Goal: Information Seeking & Learning: Learn about a topic

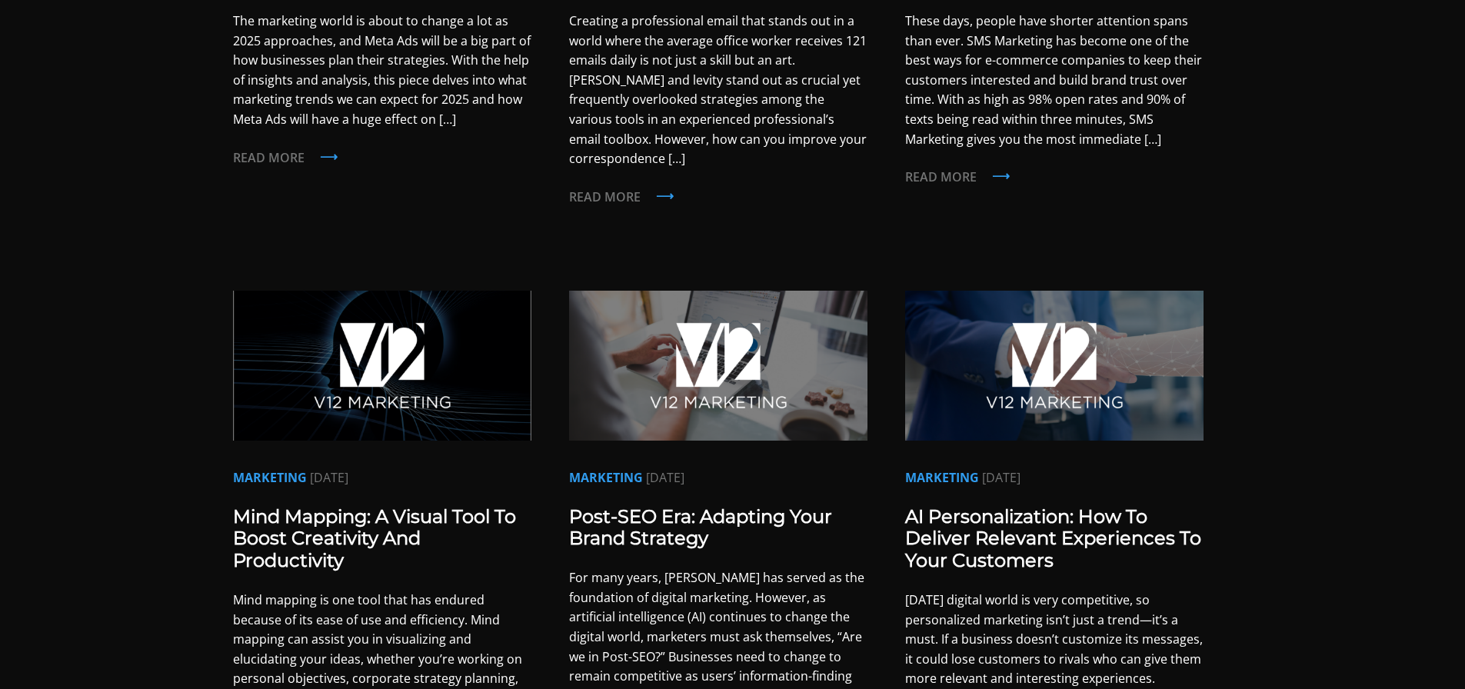
scroll to position [1153, 0]
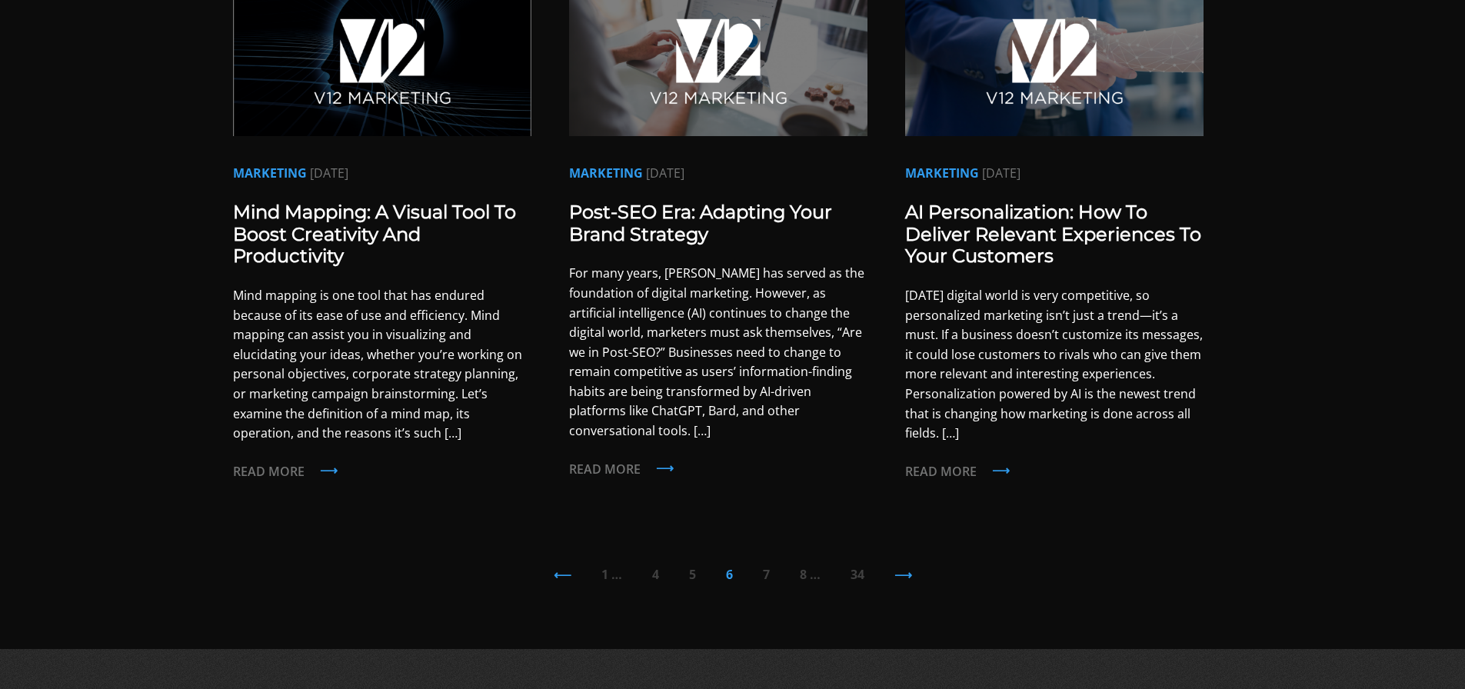
scroll to position [1764, 0]
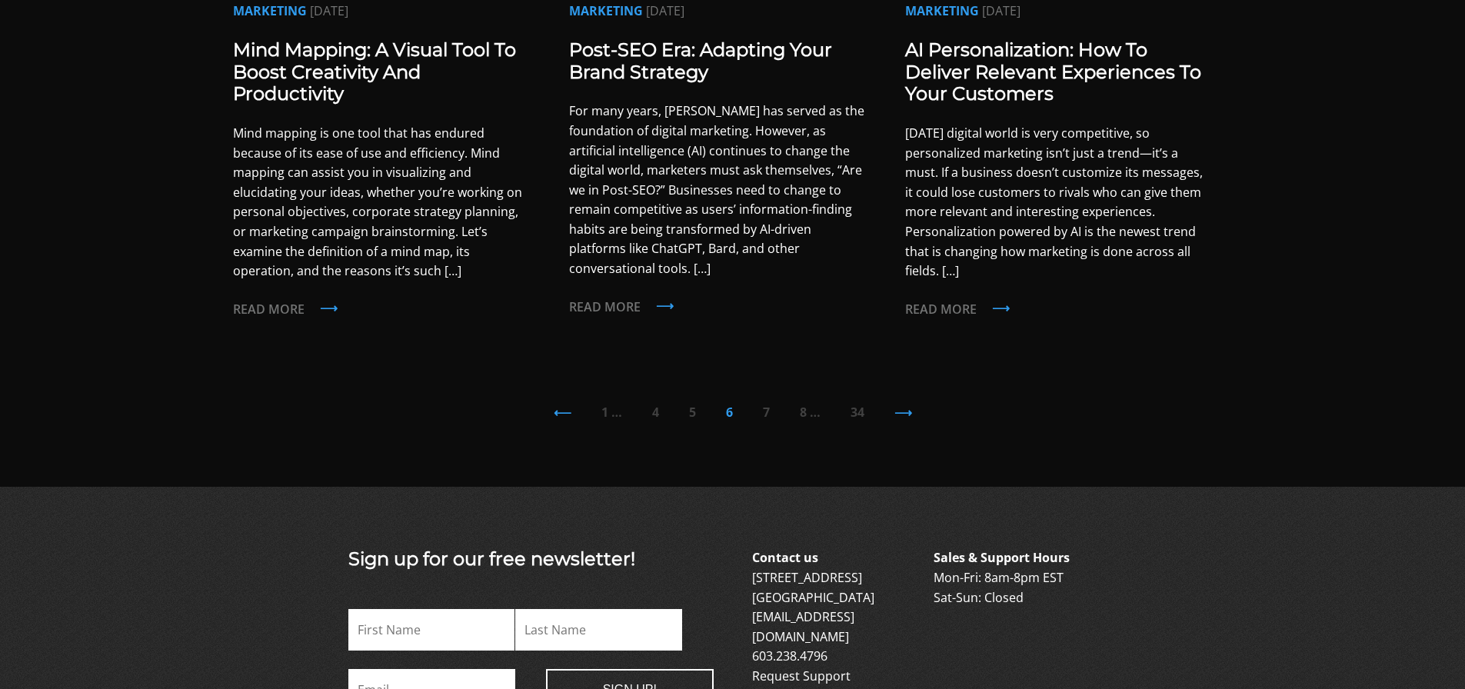
click at [773, 403] on div "⟵ 1 … 4 5 6 7 8 … 34 ⟶" at bounding box center [733, 412] width 1000 height 18
click at [767, 404] on link "7" at bounding box center [766, 412] width 7 height 17
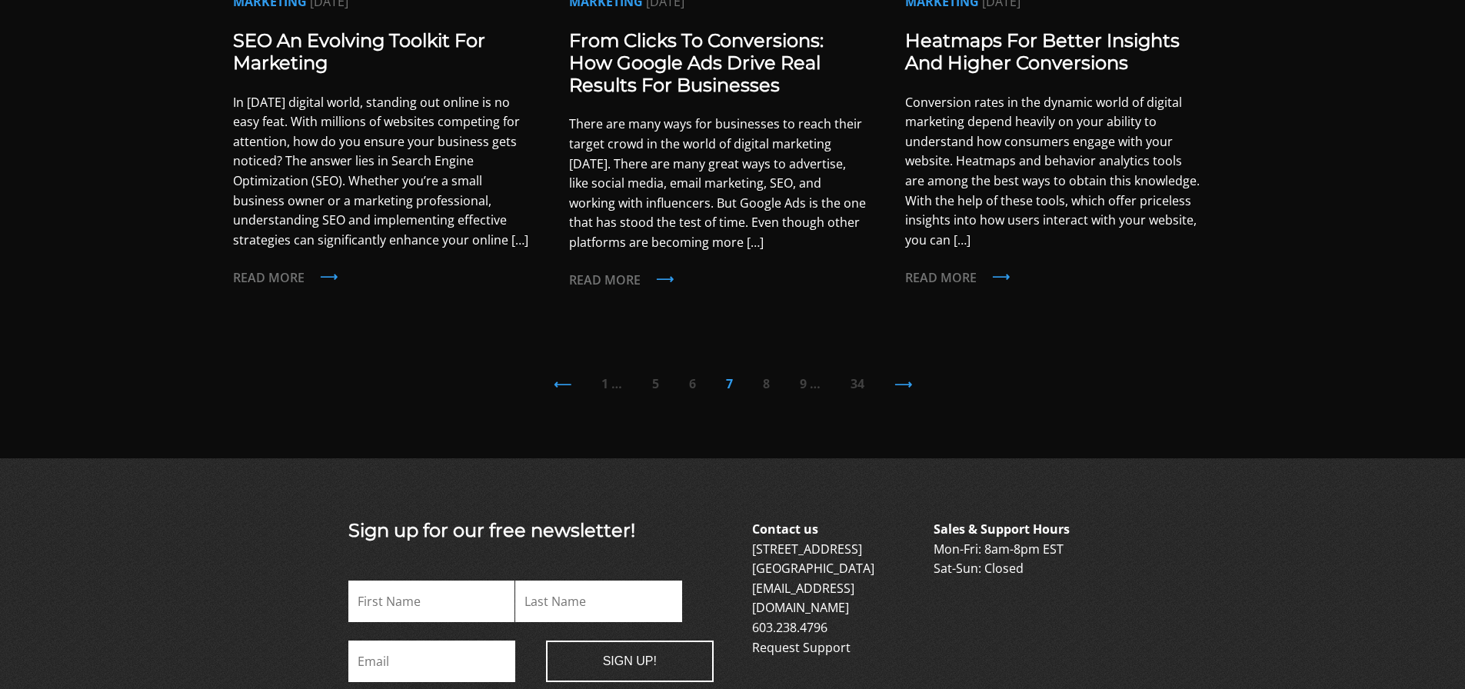
scroll to position [1768, 0]
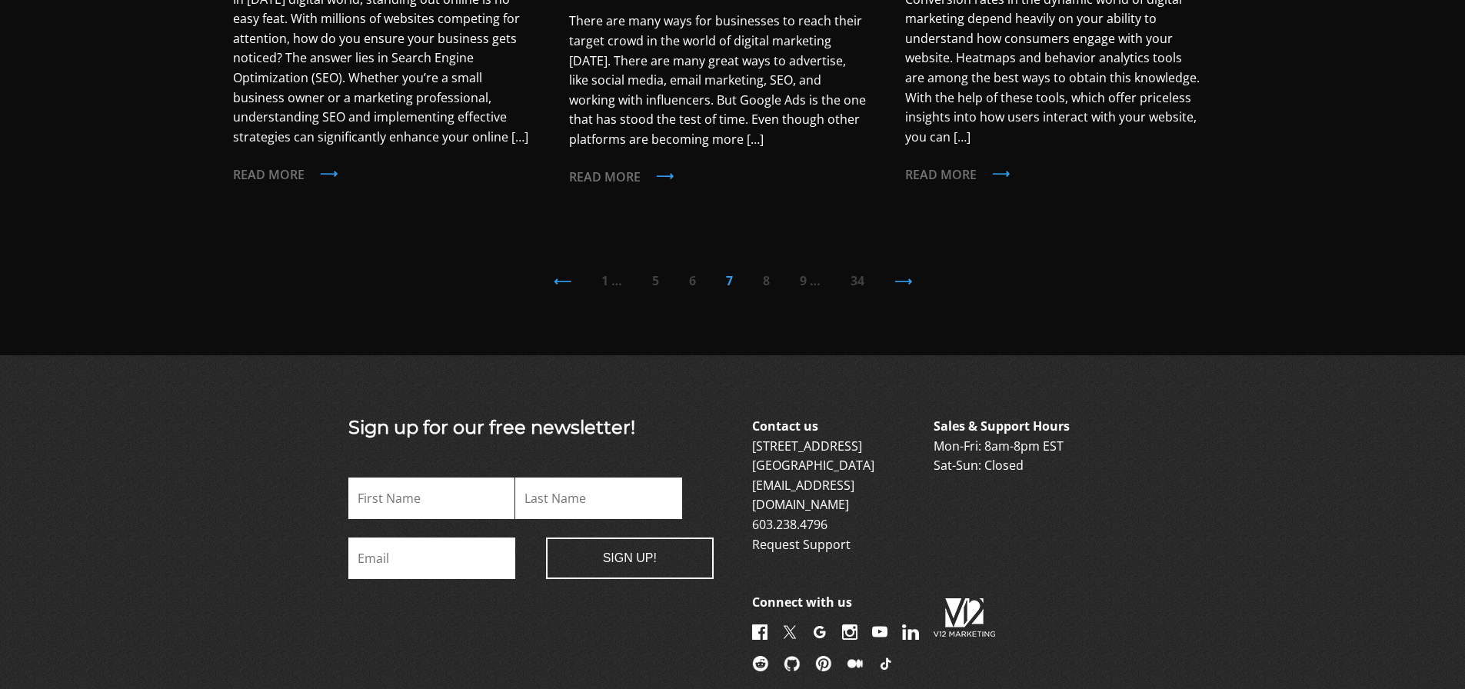
click at [601, 272] on link "1" at bounding box center [604, 280] width 7 height 17
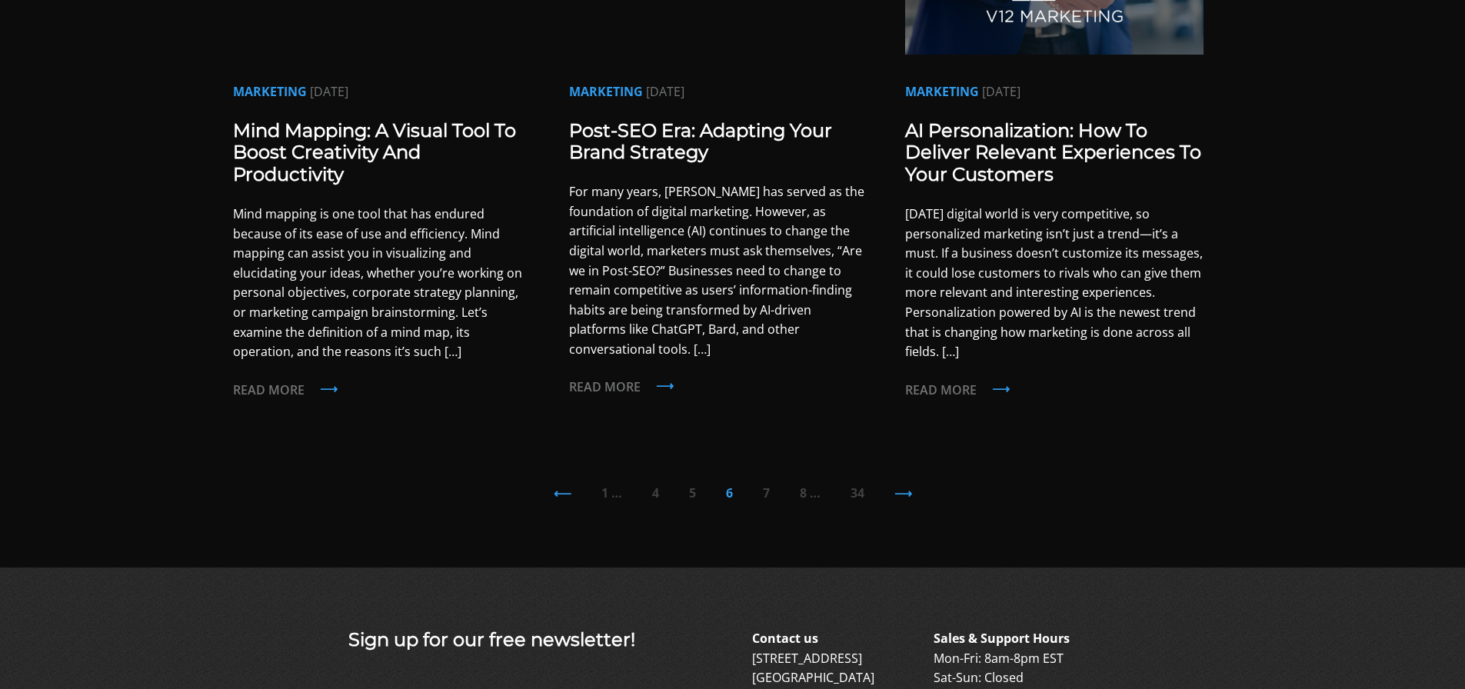
scroll to position [1692, 0]
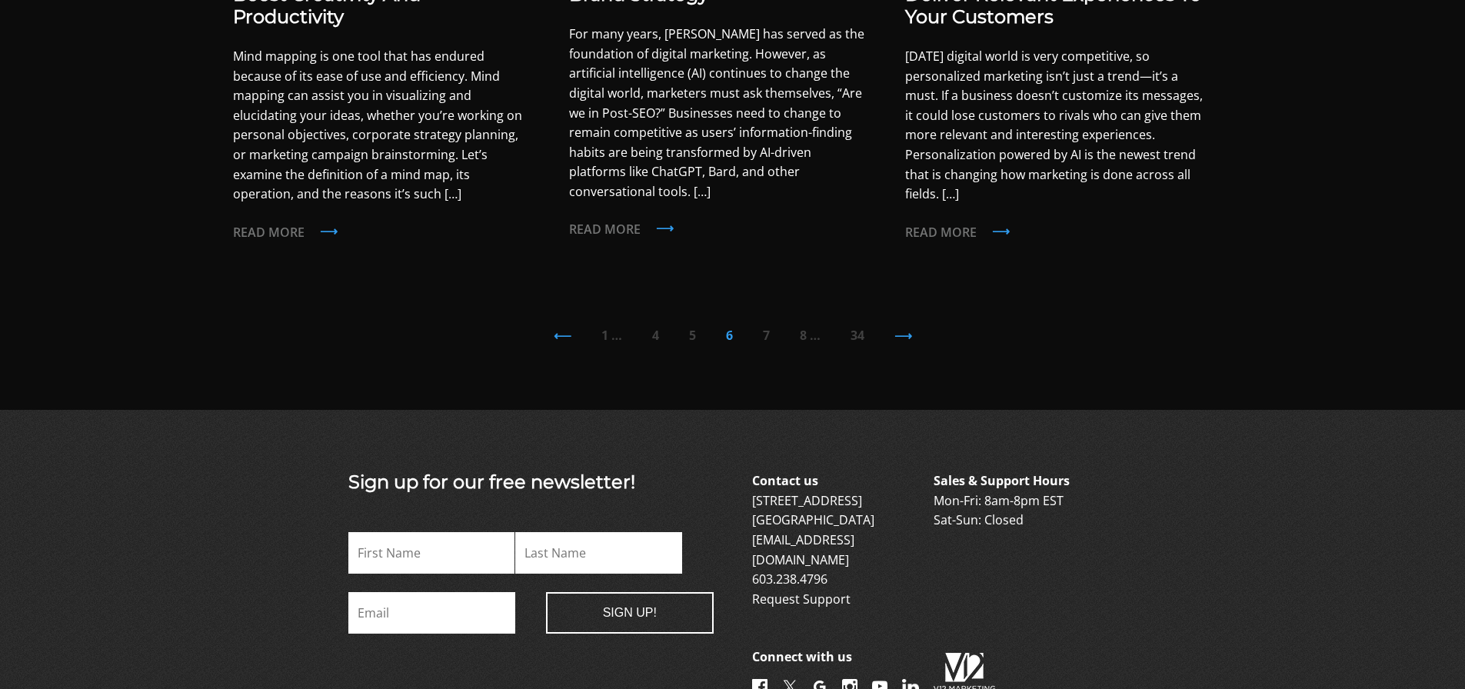
click at [604, 327] on link "1" at bounding box center [604, 335] width 7 height 17
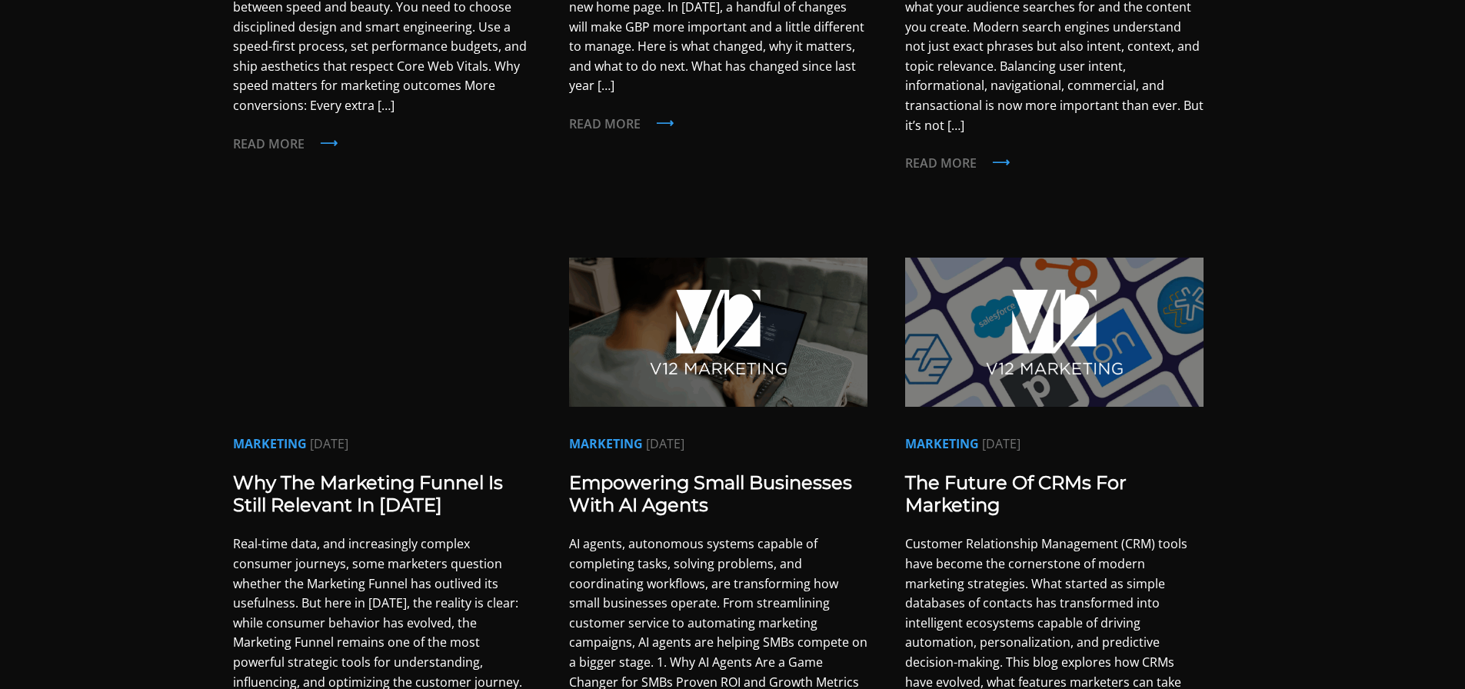
scroll to position [692, 0]
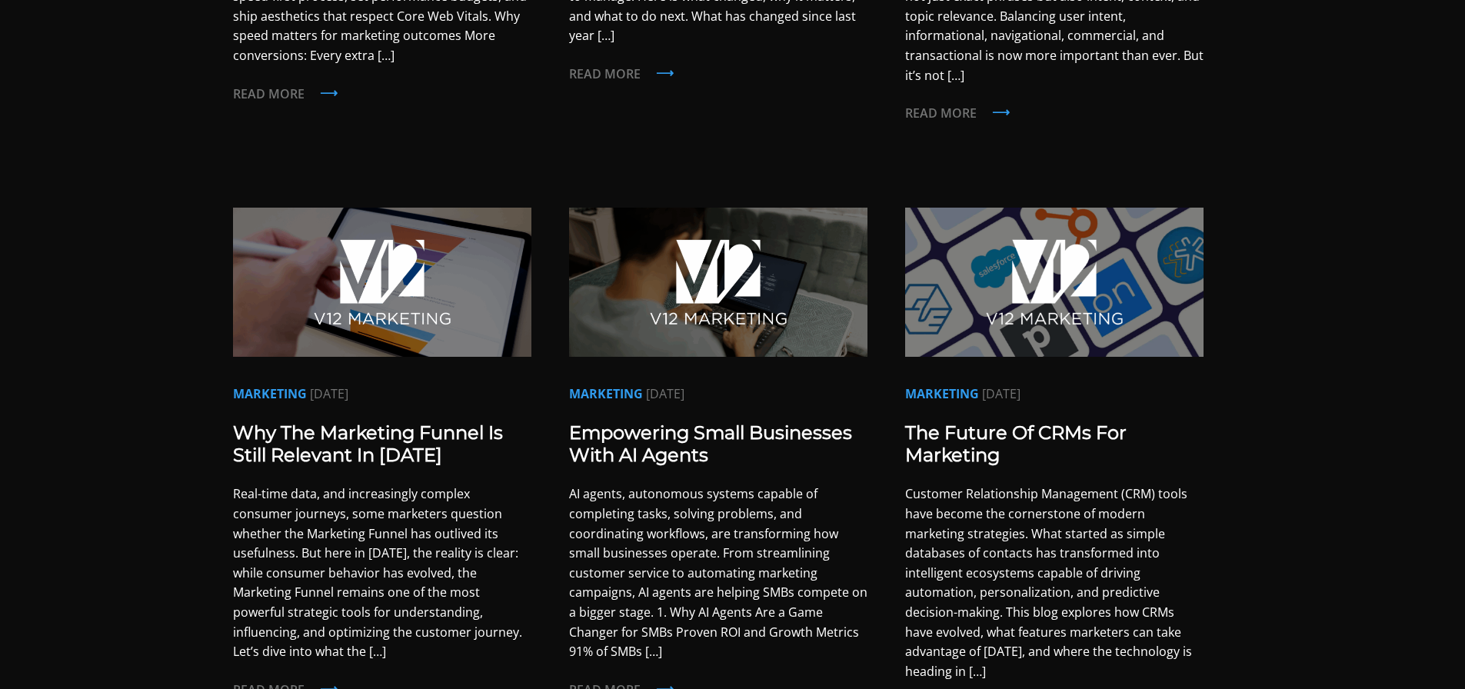
click at [577, 251] on img at bounding box center [718, 282] width 298 height 149
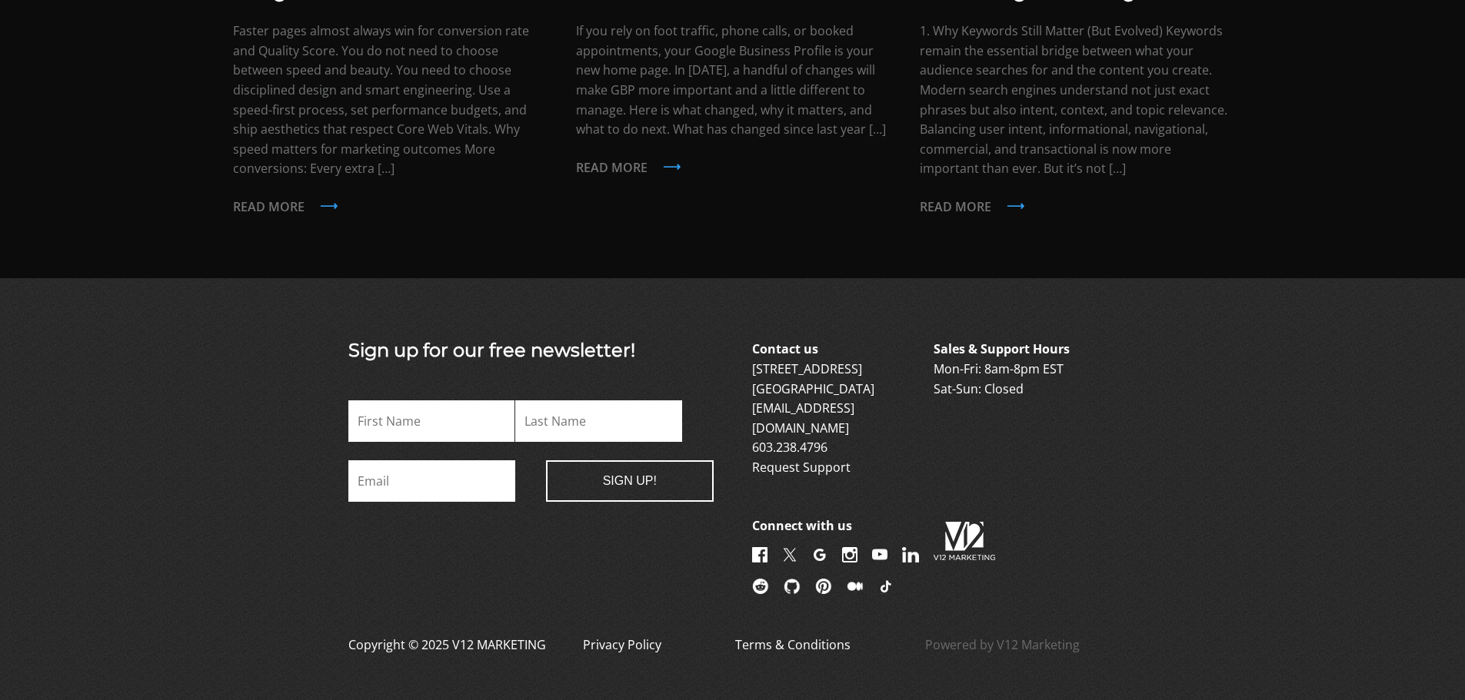
scroll to position [3587, 0]
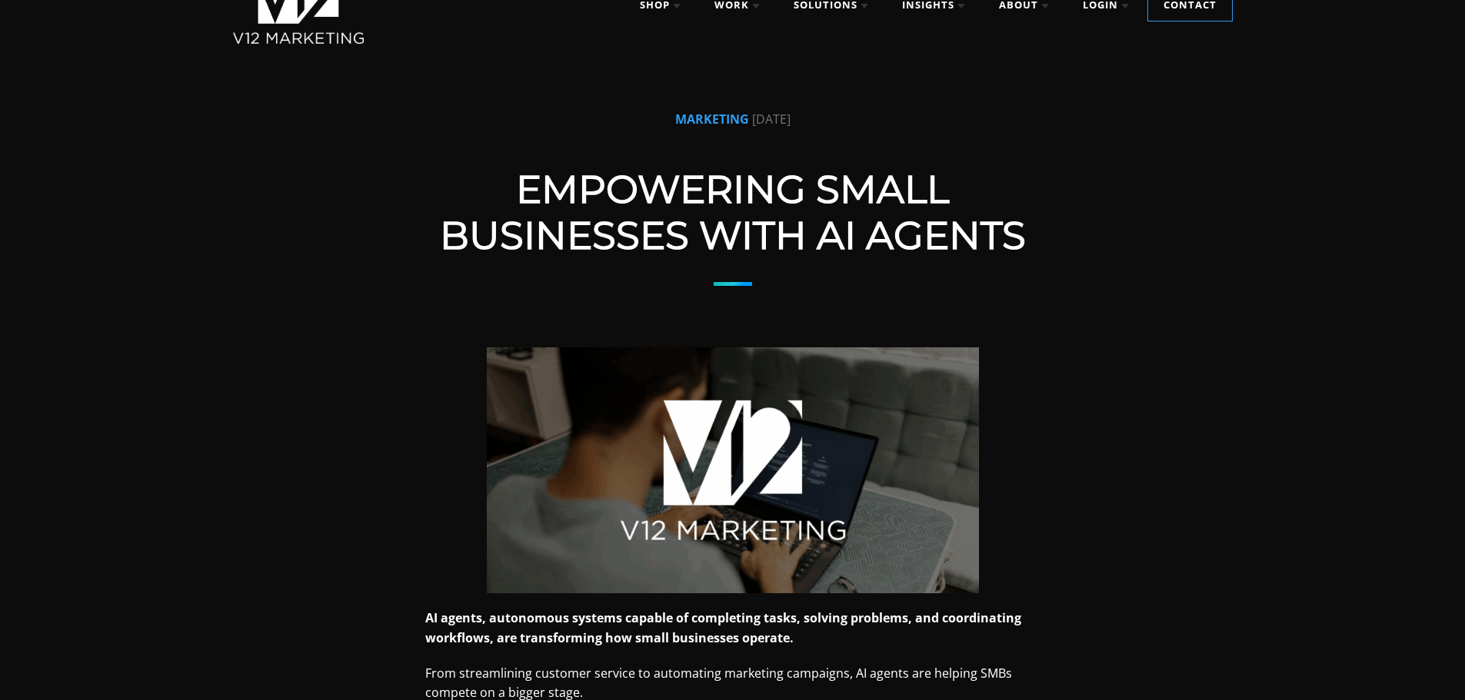
scroll to position [384, 0]
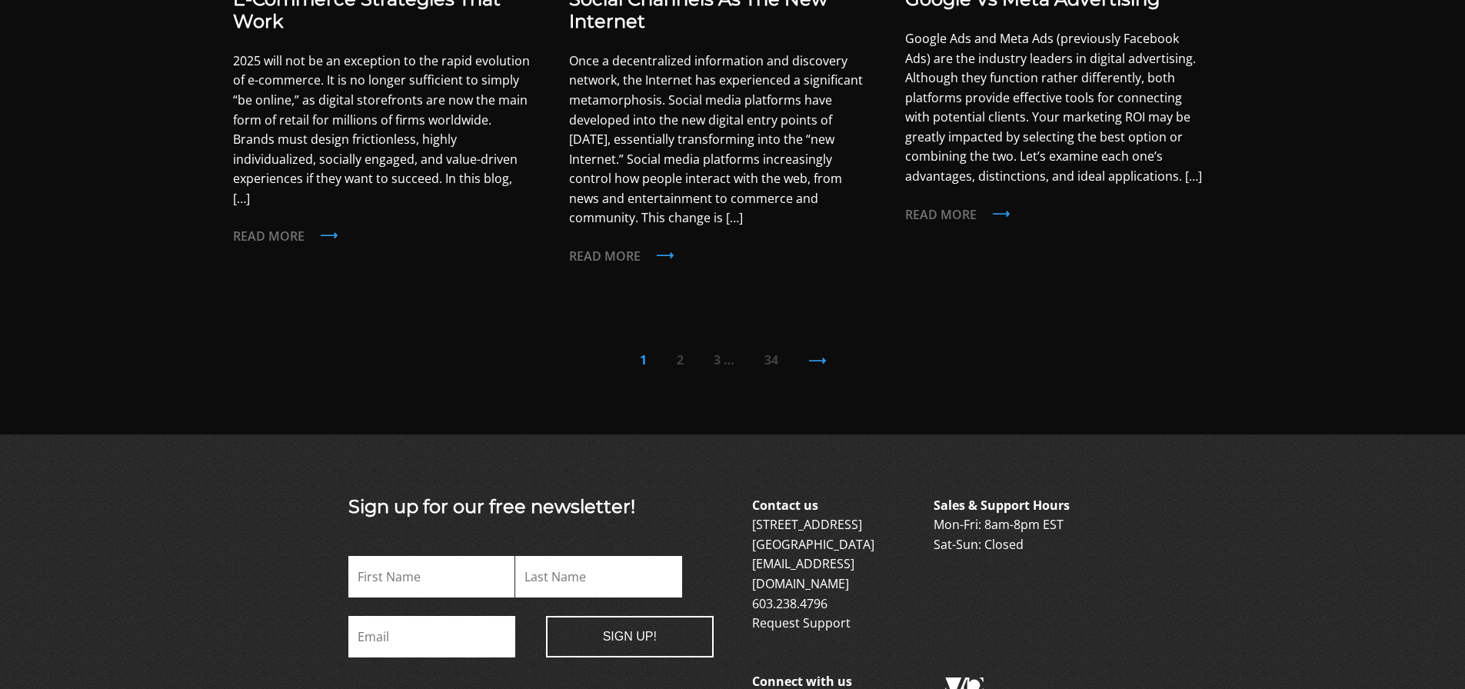
scroll to position [1845, 0]
